Goal: Information Seeking & Learning: Check status

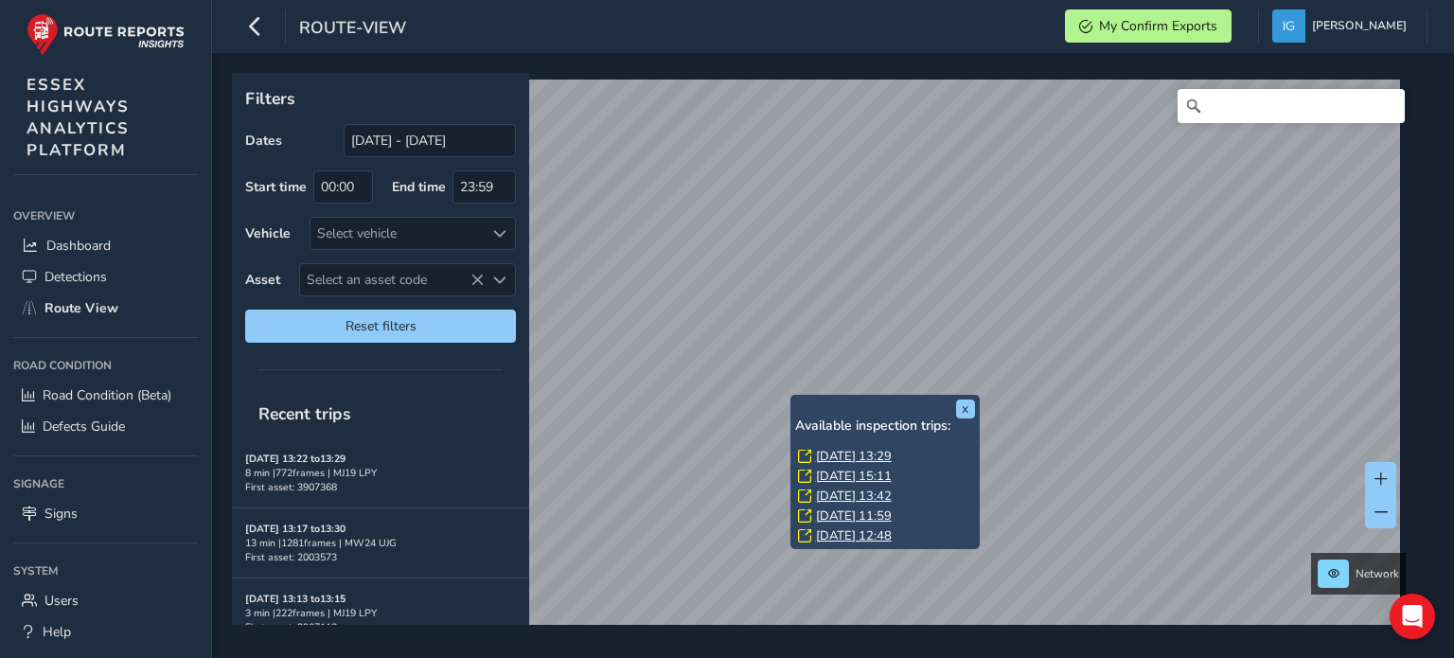
click at [827, 452] on link "[DATE] 13:29" at bounding box center [854, 456] width 76 height 17
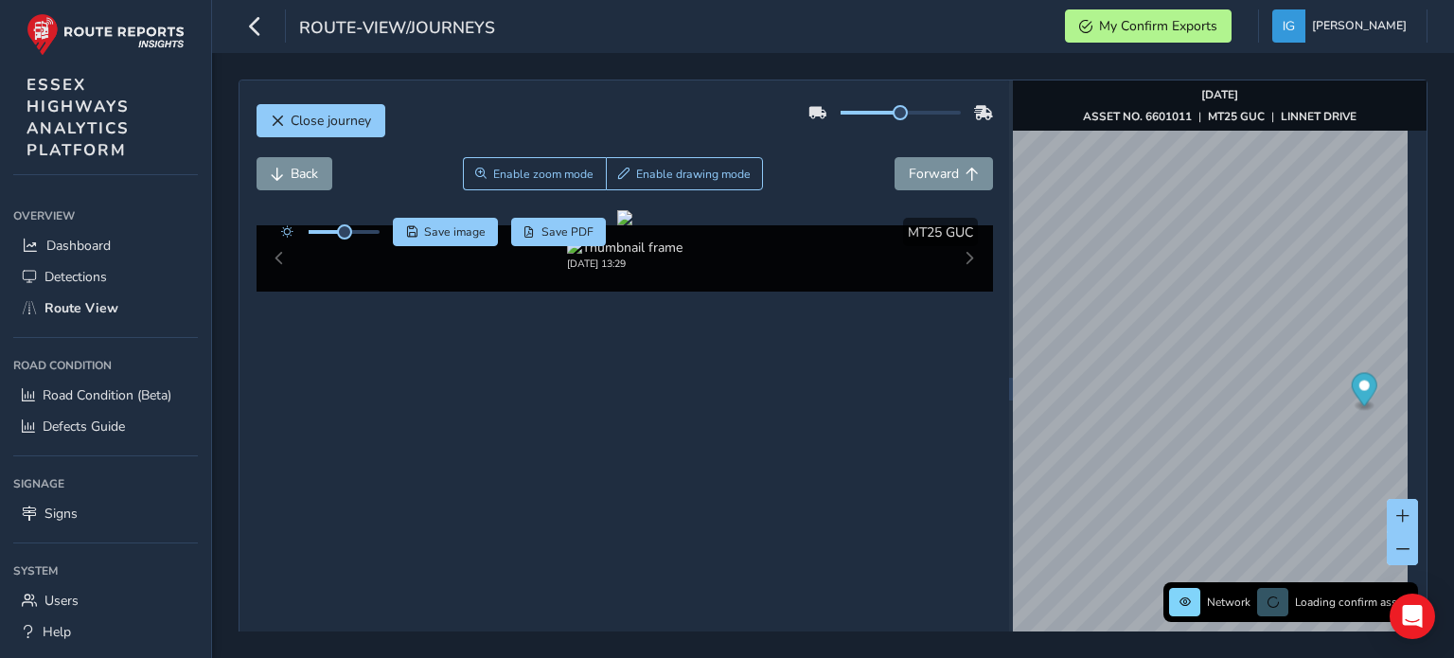
click at [1405, 393] on div "Network Loading confirm assets [DATE] ASSET NO. 6601011 | MT25 GUC | [GEOGRAPHI…" at bounding box center [1220, 388] width 414 height 617
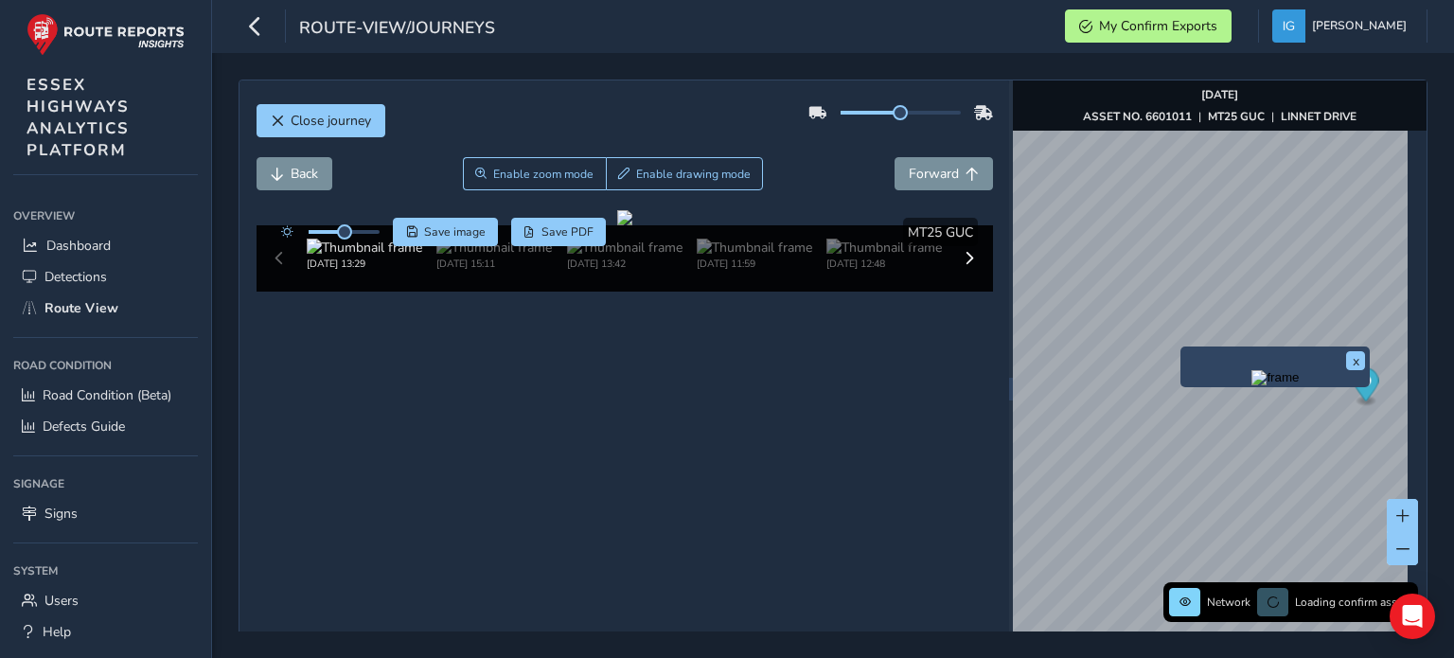
click at [1184, 350] on div "x" at bounding box center [1274, 366] width 189 height 41
click at [1251, 385] on img "Preview frame" at bounding box center [1274, 377] width 47 height 15
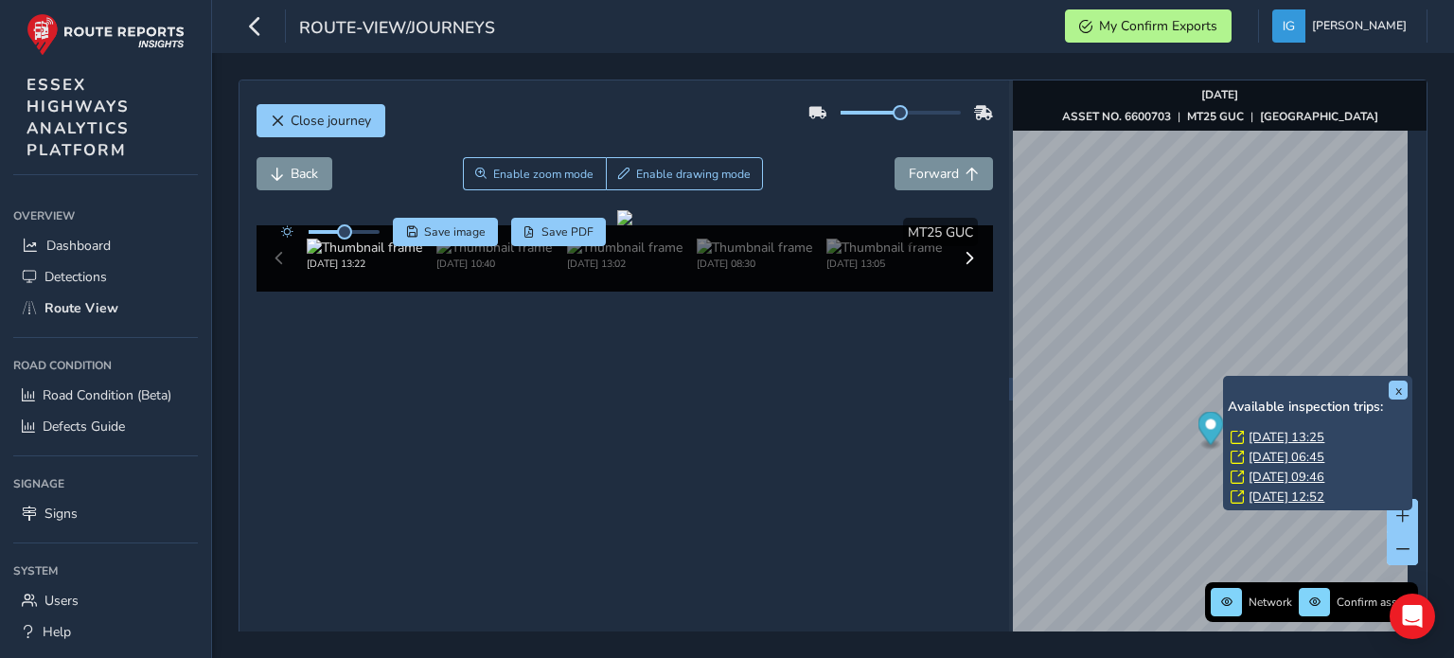
click at [1224, 378] on div "x Available inspection trips: [DATE] 13:25 [DATE] 06:45 [DATE] 09:46 [DATE] 12:…" at bounding box center [1317, 443] width 189 height 134
click at [1264, 436] on link "[DATE] 13:25" at bounding box center [1286, 437] width 76 height 17
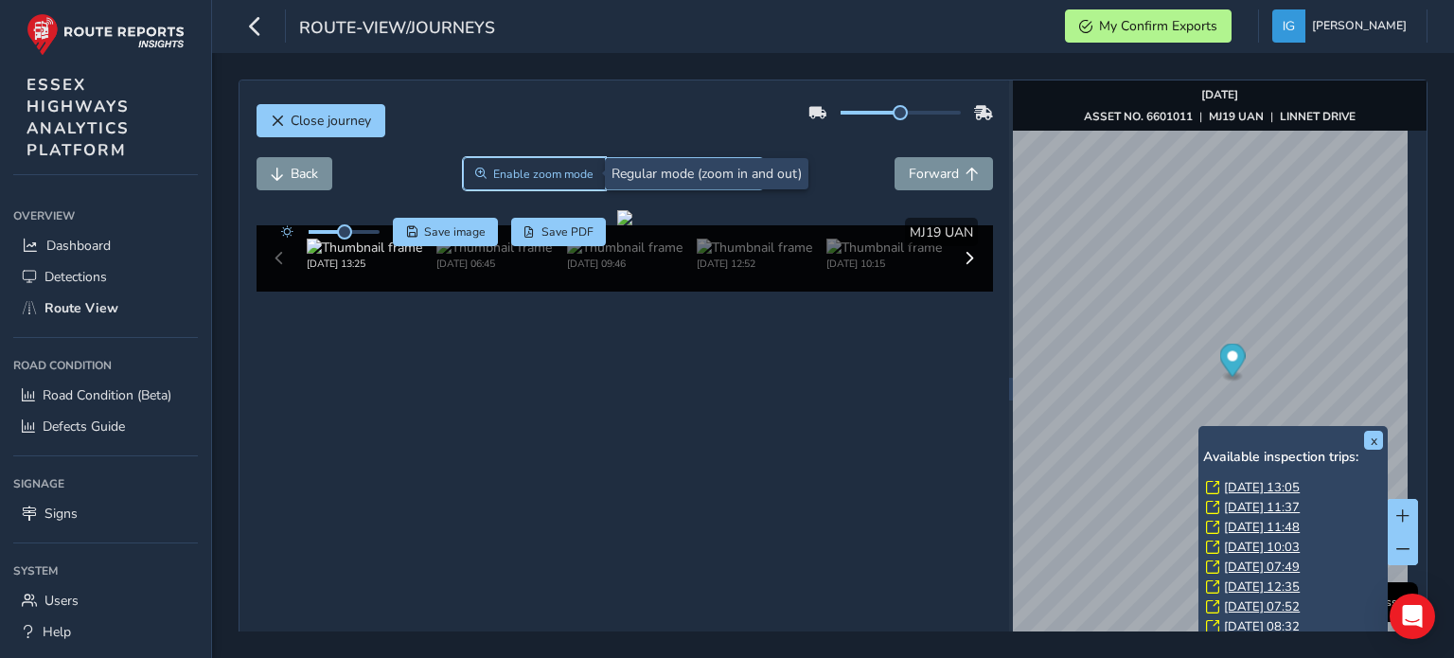
click at [524, 171] on span "Enable zoom mode" at bounding box center [543, 174] width 100 height 15
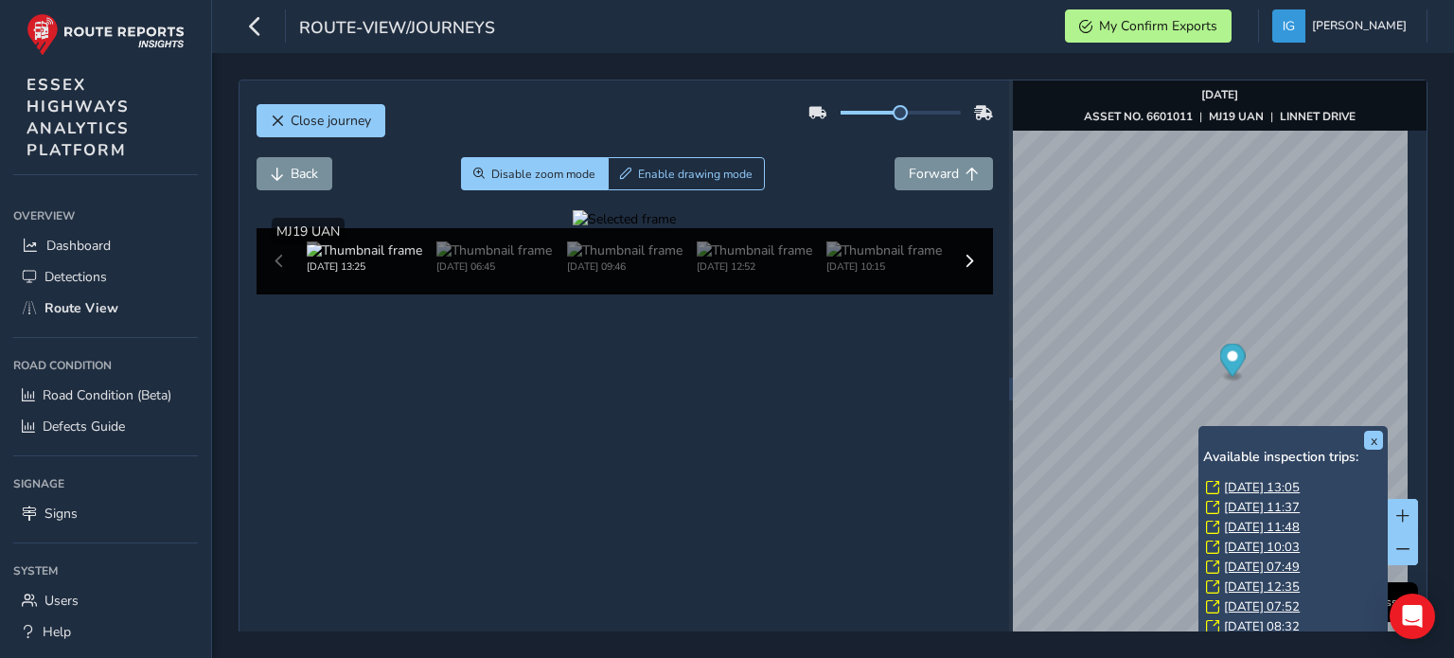
click at [676, 228] on div at bounding box center [624, 219] width 103 height 18
click at [295, 122] on span "Close journey" at bounding box center [331, 121] width 80 height 18
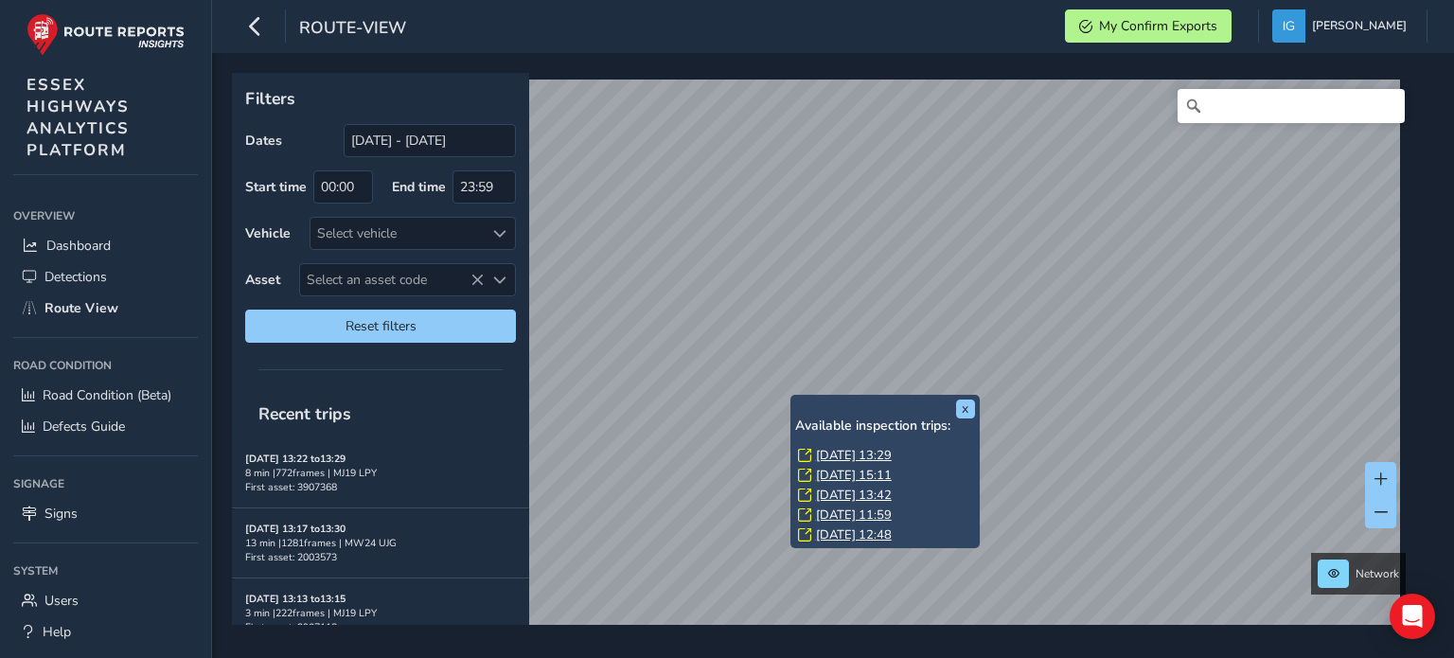
click at [791, 398] on div "x Available inspection trips: [DATE] 13:29 [DATE] 15:11 [DATE] 13:42 [DATE] 11:…" at bounding box center [884, 472] width 189 height 154
click at [834, 455] on link "[DATE] 13:29" at bounding box center [854, 455] width 76 height 17
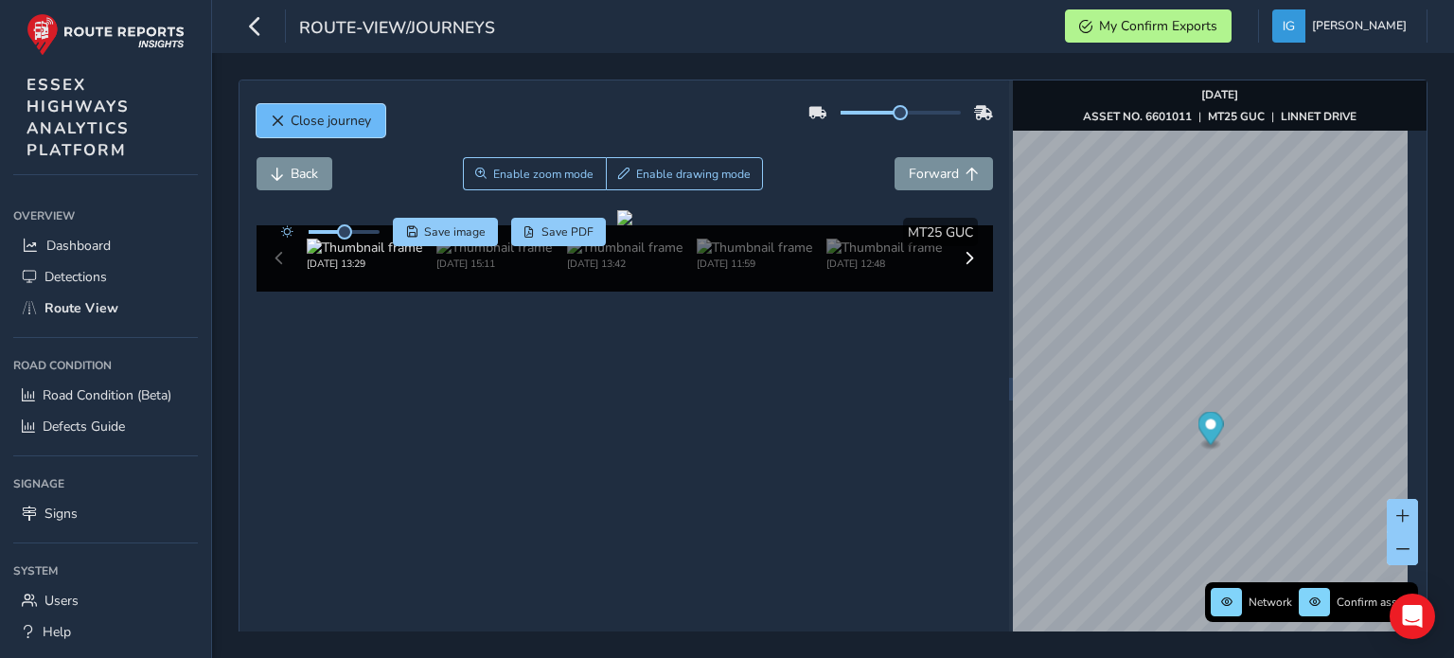
click at [287, 116] on button "Close journey" at bounding box center [321, 120] width 129 height 33
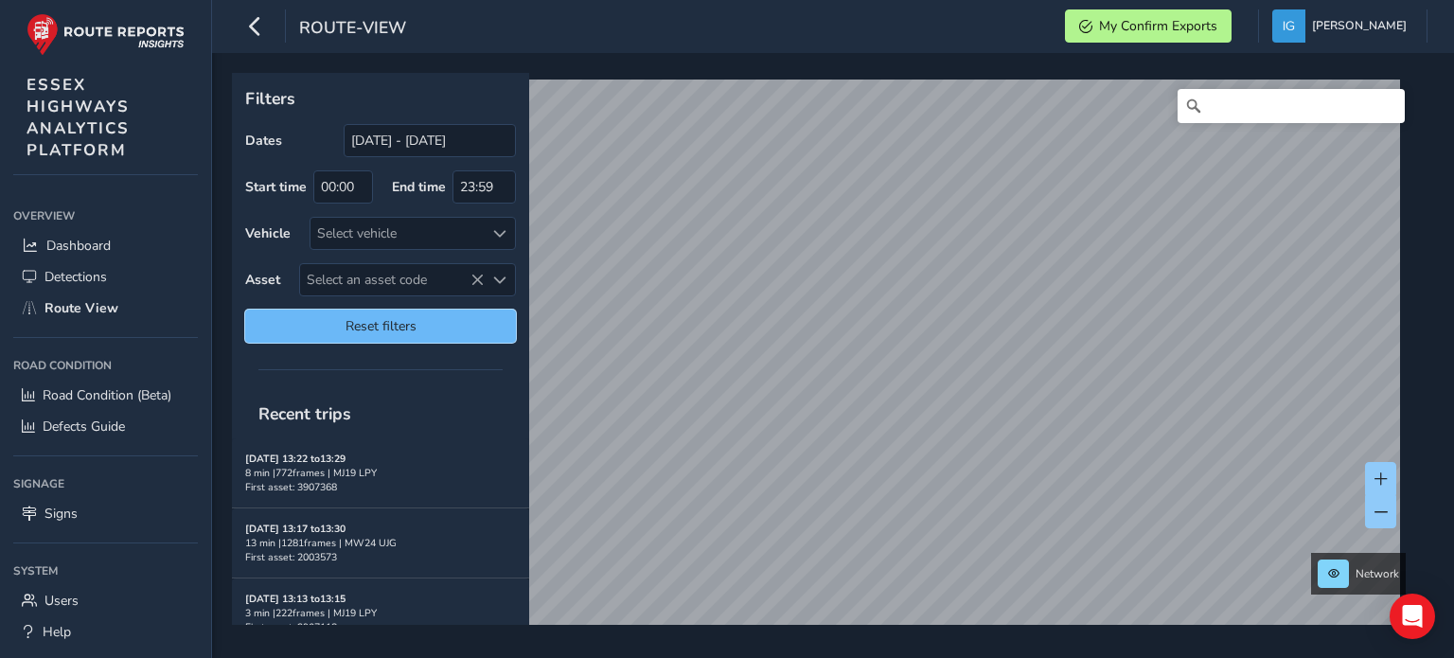
click at [373, 328] on span "Reset filters" at bounding box center [380, 326] width 242 height 18
type input "[DATE] - [DATE]"
